Goal: Task Accomplishment & Management: Manage account settings

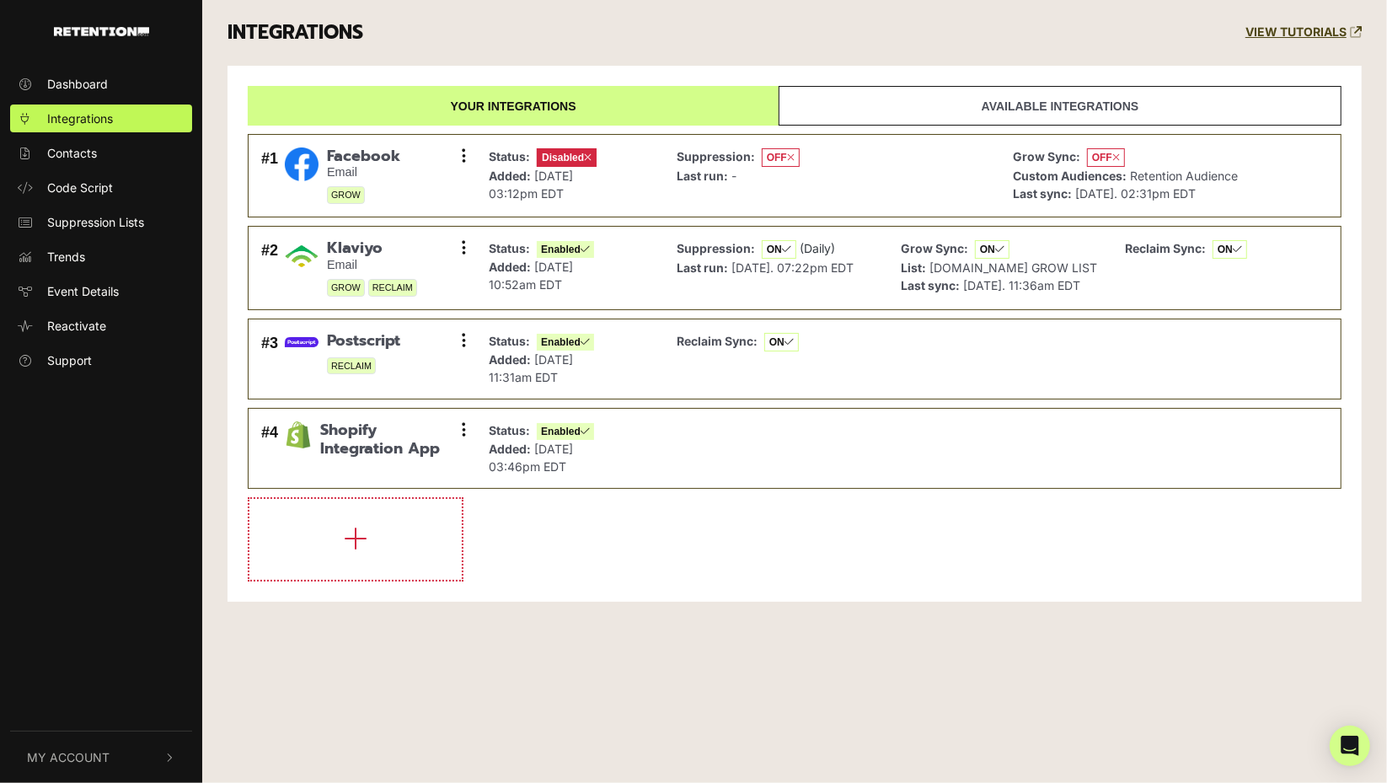
click at [462, 162] on icon at bounding box center [464, 155] width 4 height 17
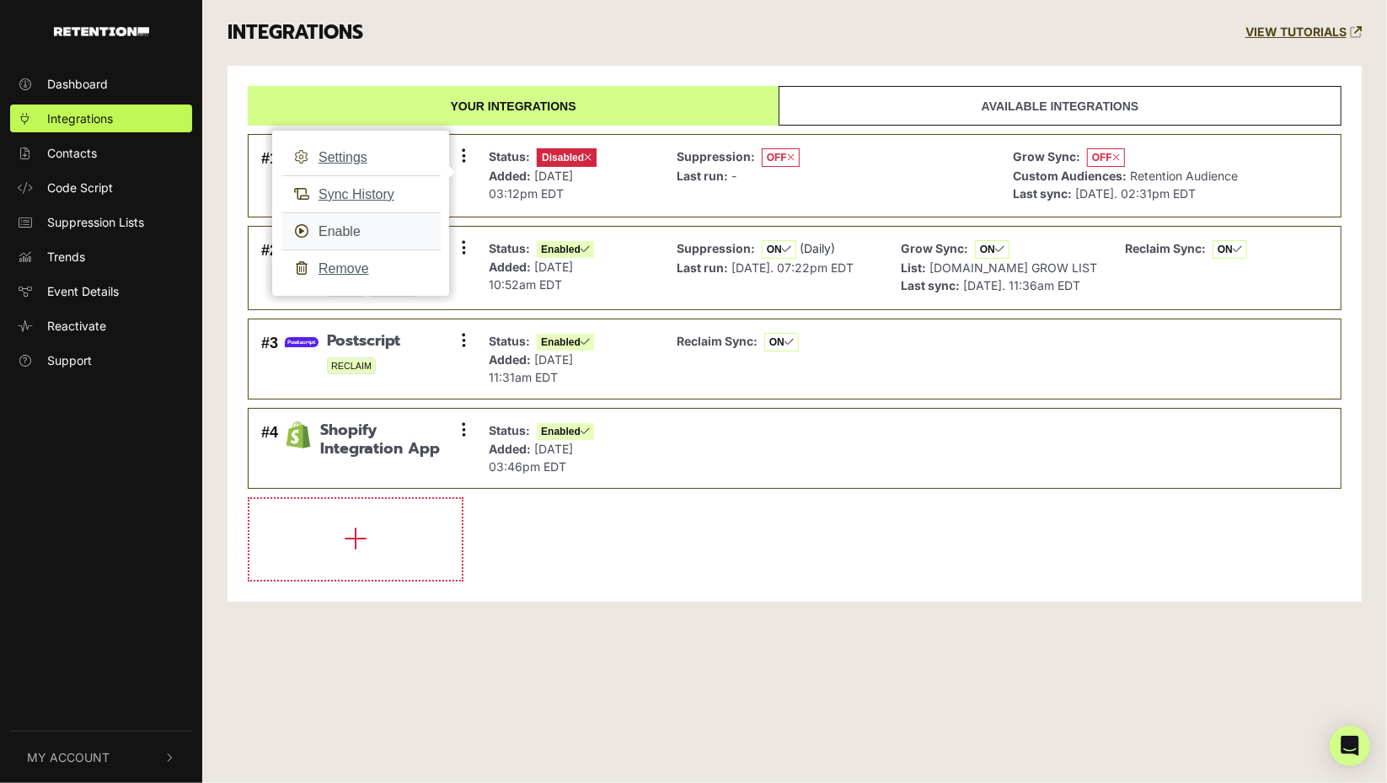
click at [349, 225] on link "Enable" at bounding box center [361, 231] width 160 height 38
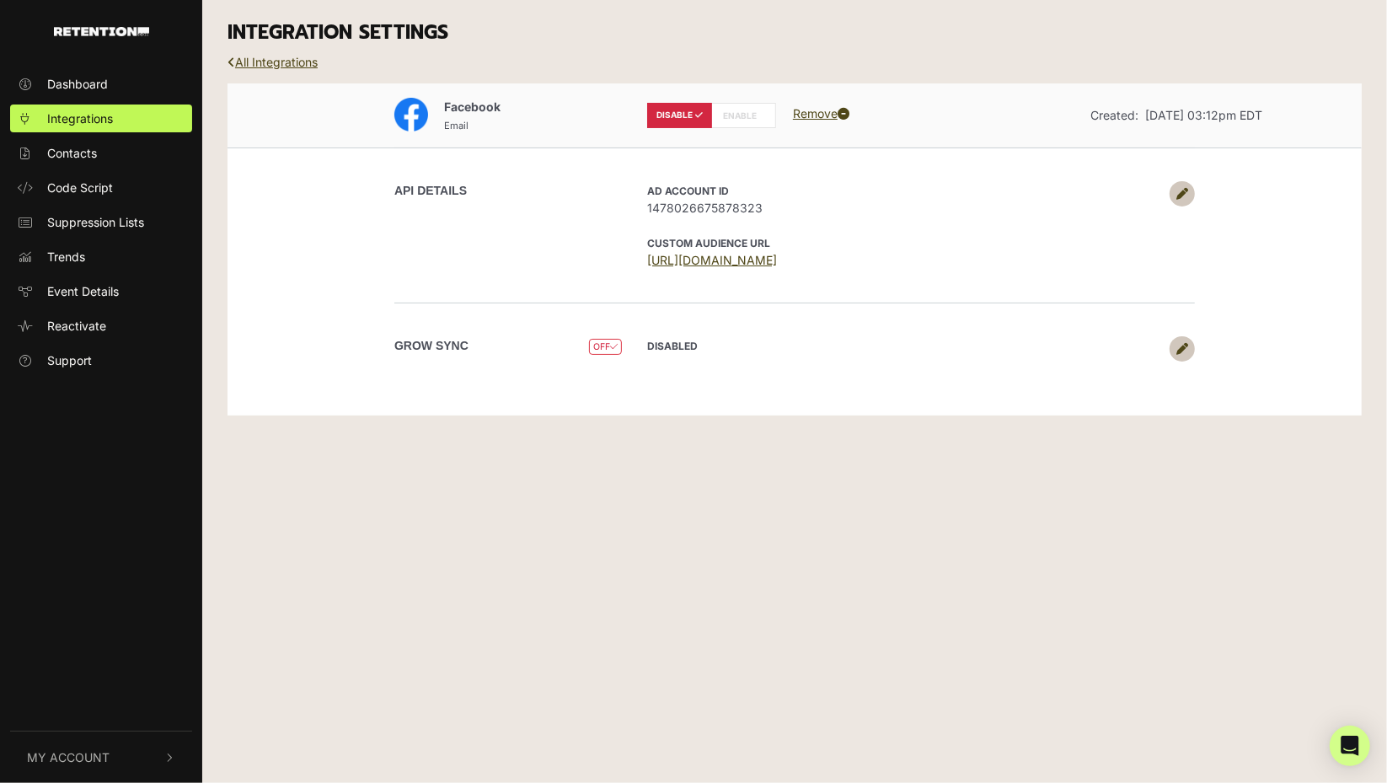
click at [745, 114] on label "ENABLE" at bounding box center [743, 115] width 65 height 25
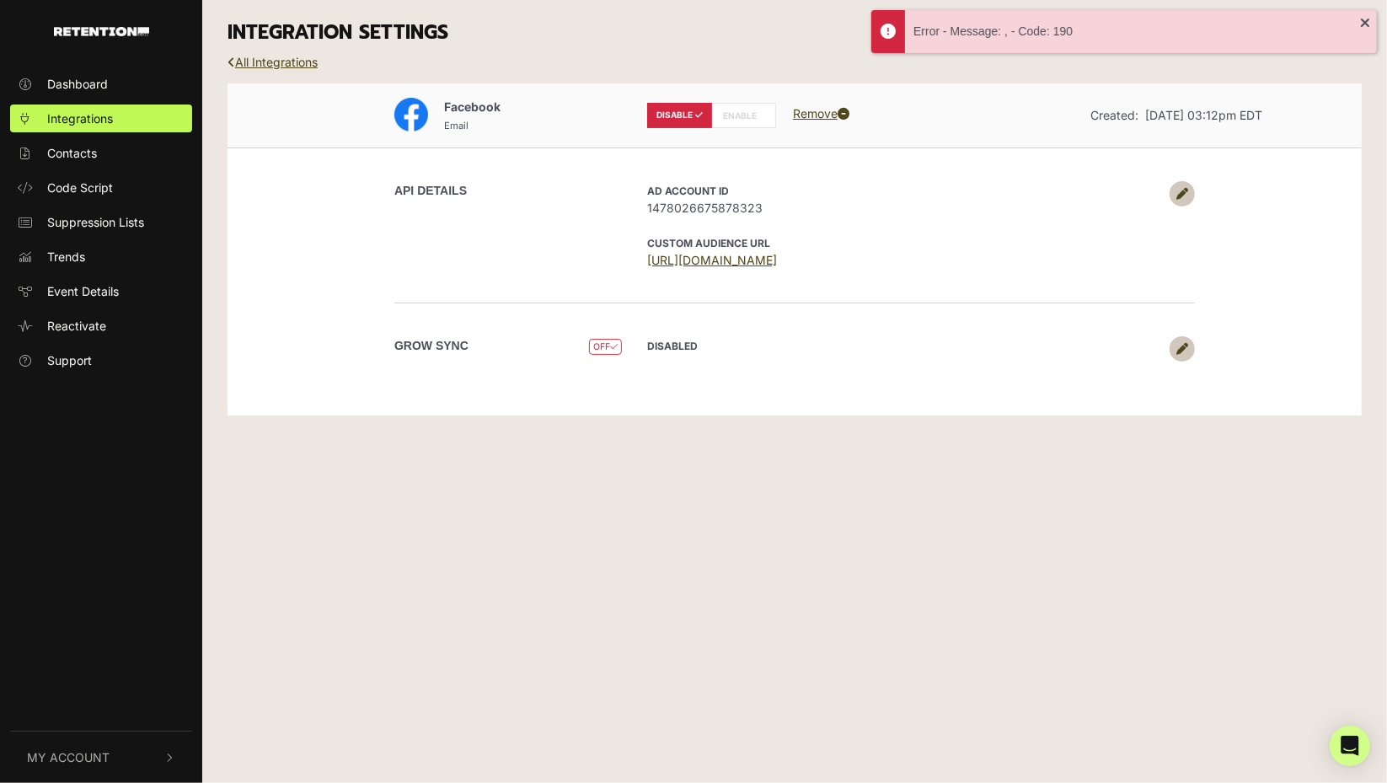
click at [255, 61] on link "All Integrations" at bounding box center [272, 62] width 90 height 14
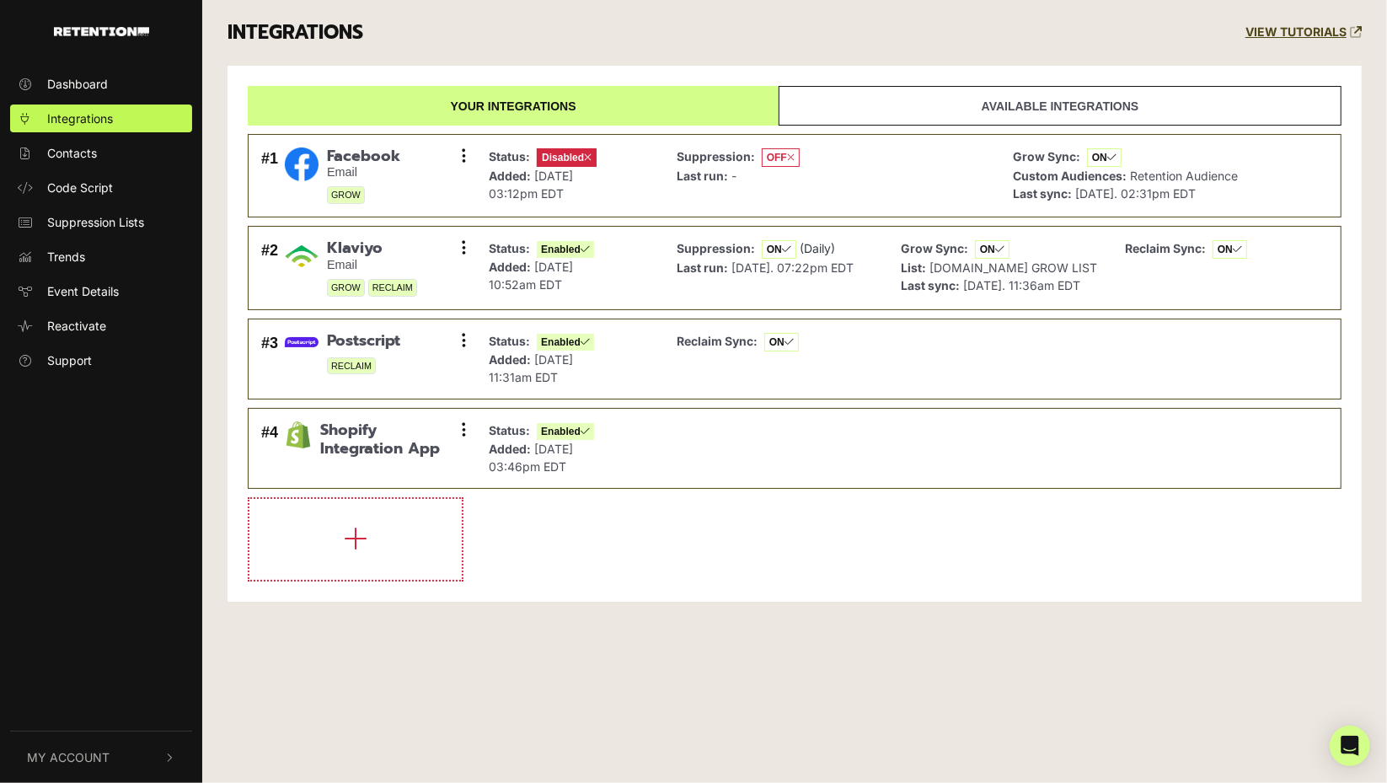
click at [458, 250] on button at bounding box center [463, 247] width 25 height 25
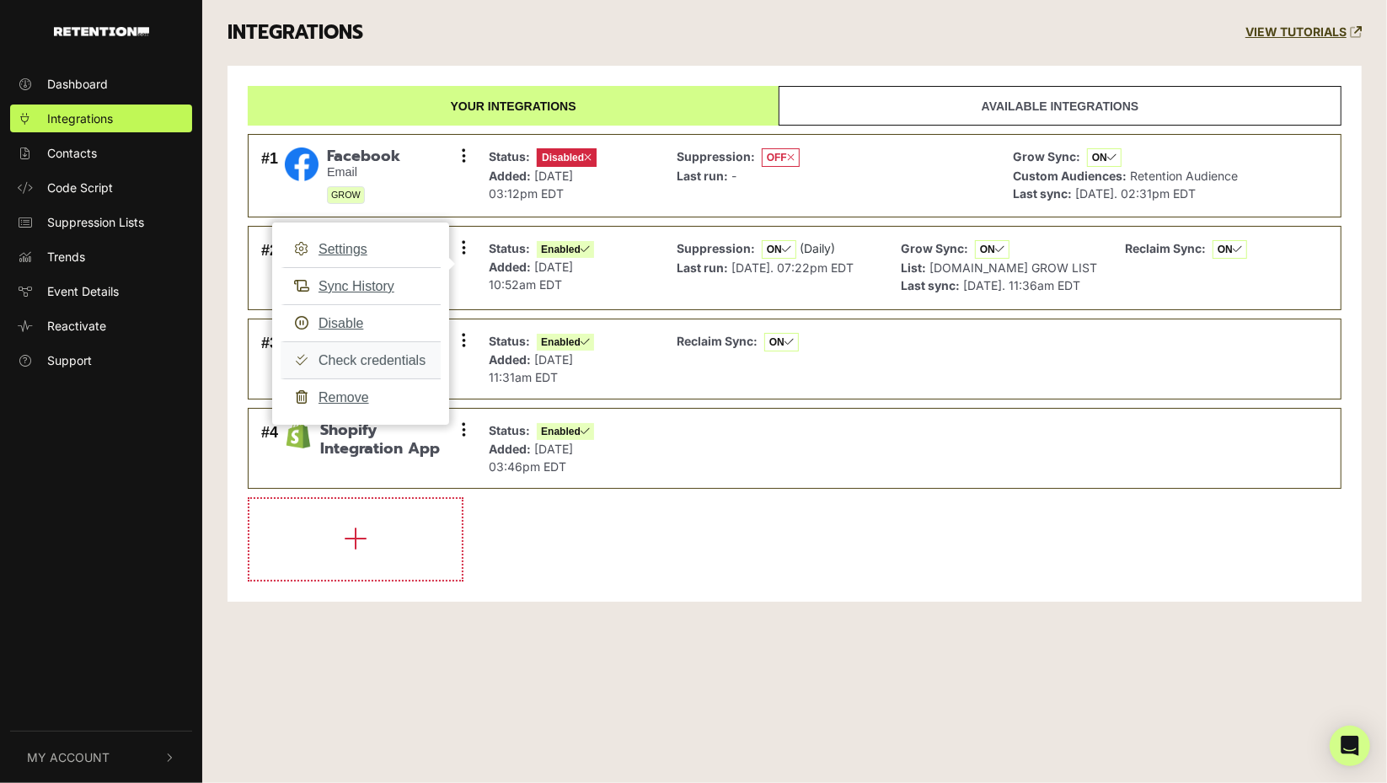
click at [385, 356] on link "Check credentials" at bounding box center [361, 360] width 160 height 38
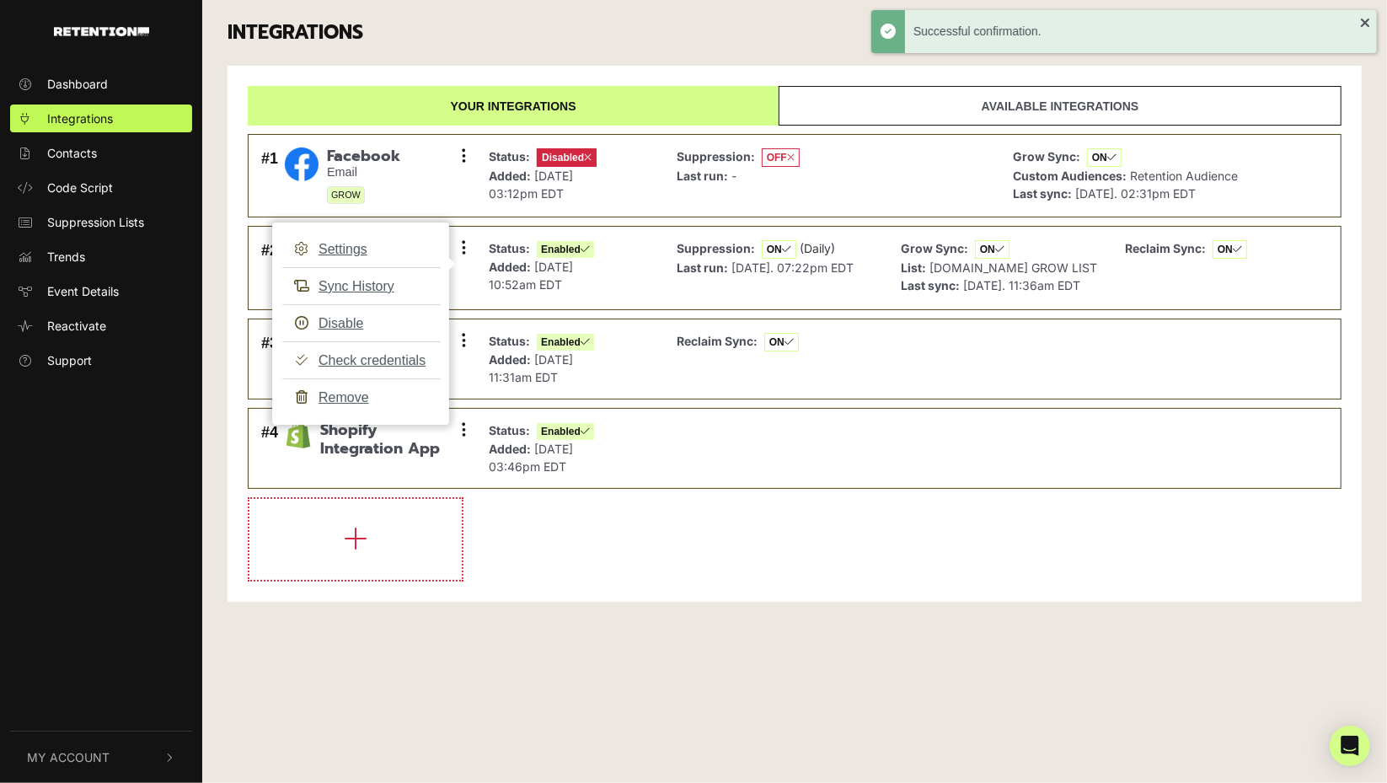
click at [707, 627] on div "INTEGRATIONS VIEW TUTORIALS Your integrations Available integrations #1 Faceboo…" at bounding box center [794, 313] width 1184 height 627
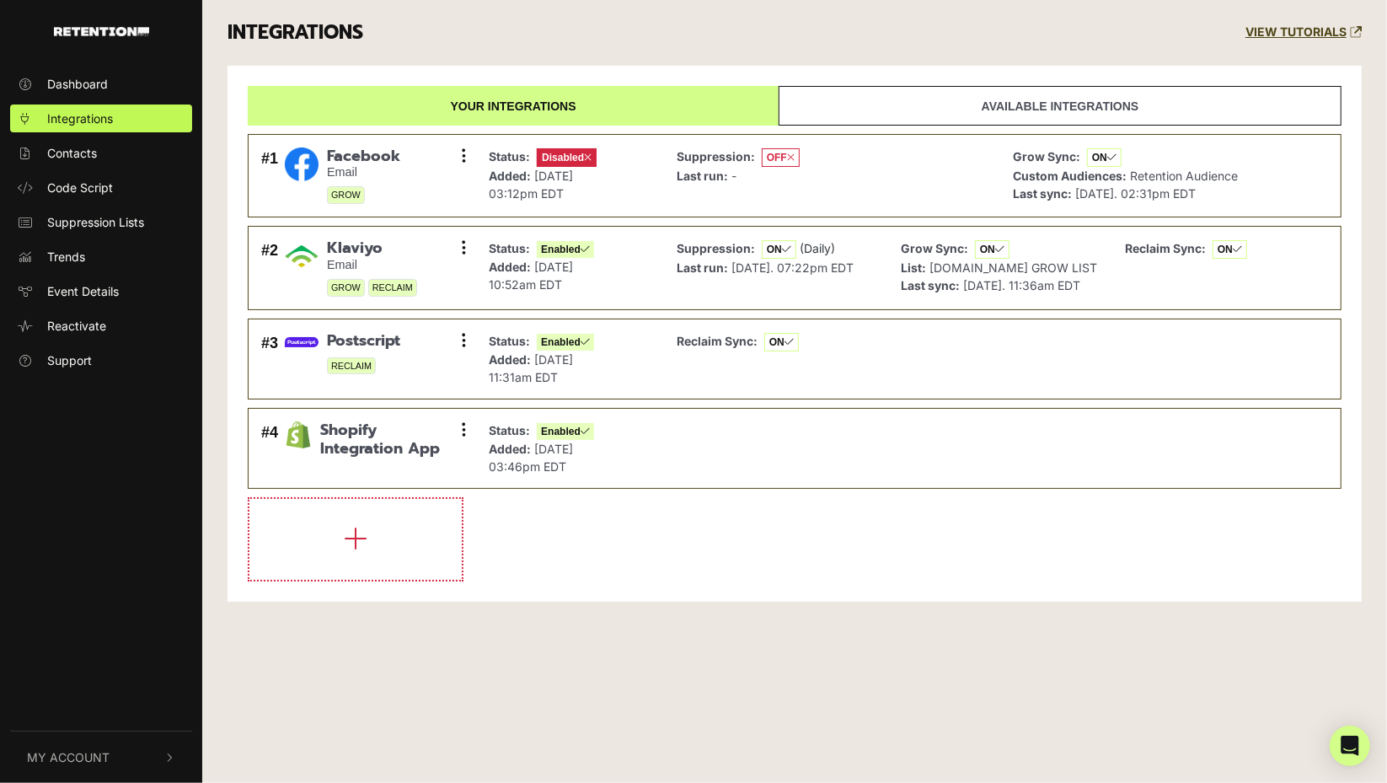
click at [465, 152] on button at bounding box center [463, 155] width 25 height 25
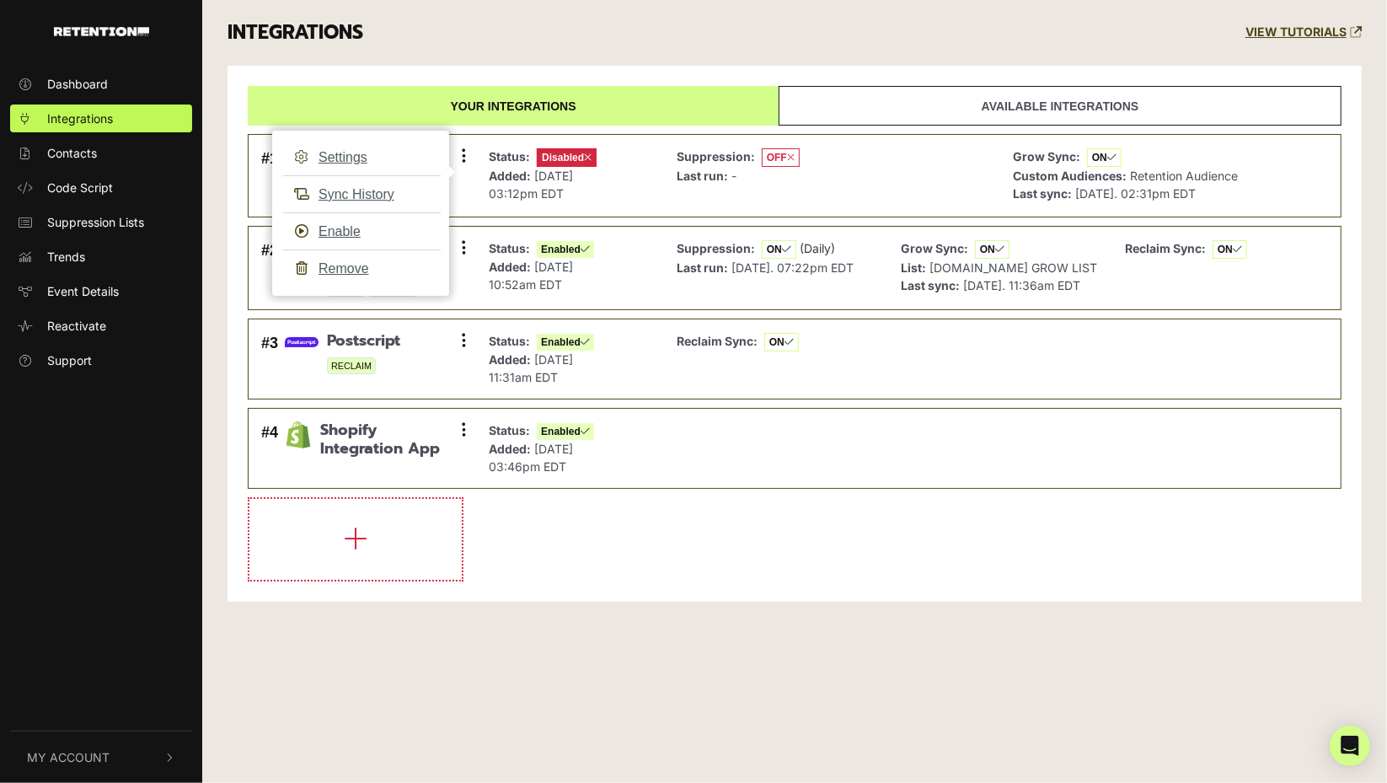
click at [669, 294] on div "Suppression: ON (Daily) Last run: Aug 26, 2025. 07:22pm EDT" at bounding box center [776, 268] width 216 height 66
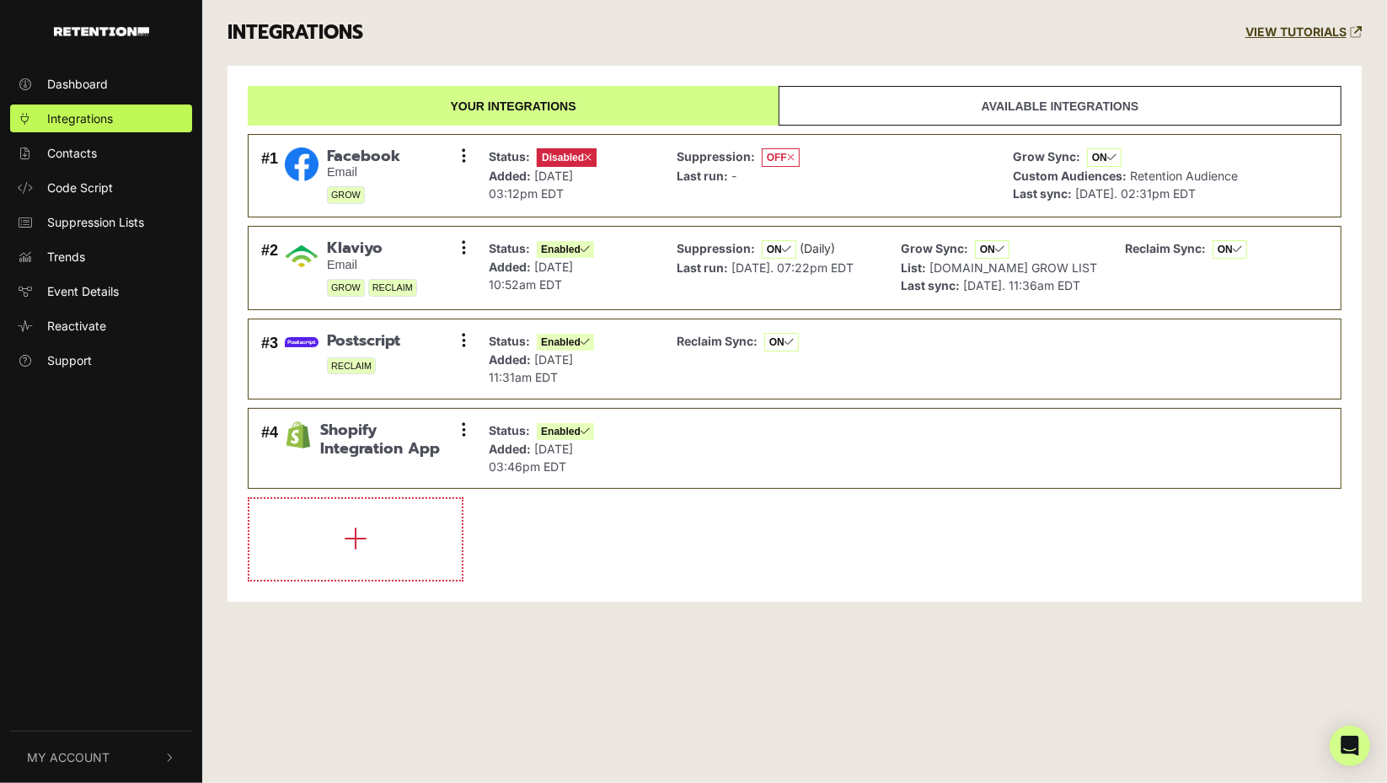
click at [450, 249] on div "#2 Klaviyo Email GROW RECLAIM Settings Sync History Disable Check credentials R…" at bounding box center [364, 268] width 215 height 66
click at [460, 249] on button at bounding box center [463, 247] width 25 height 25
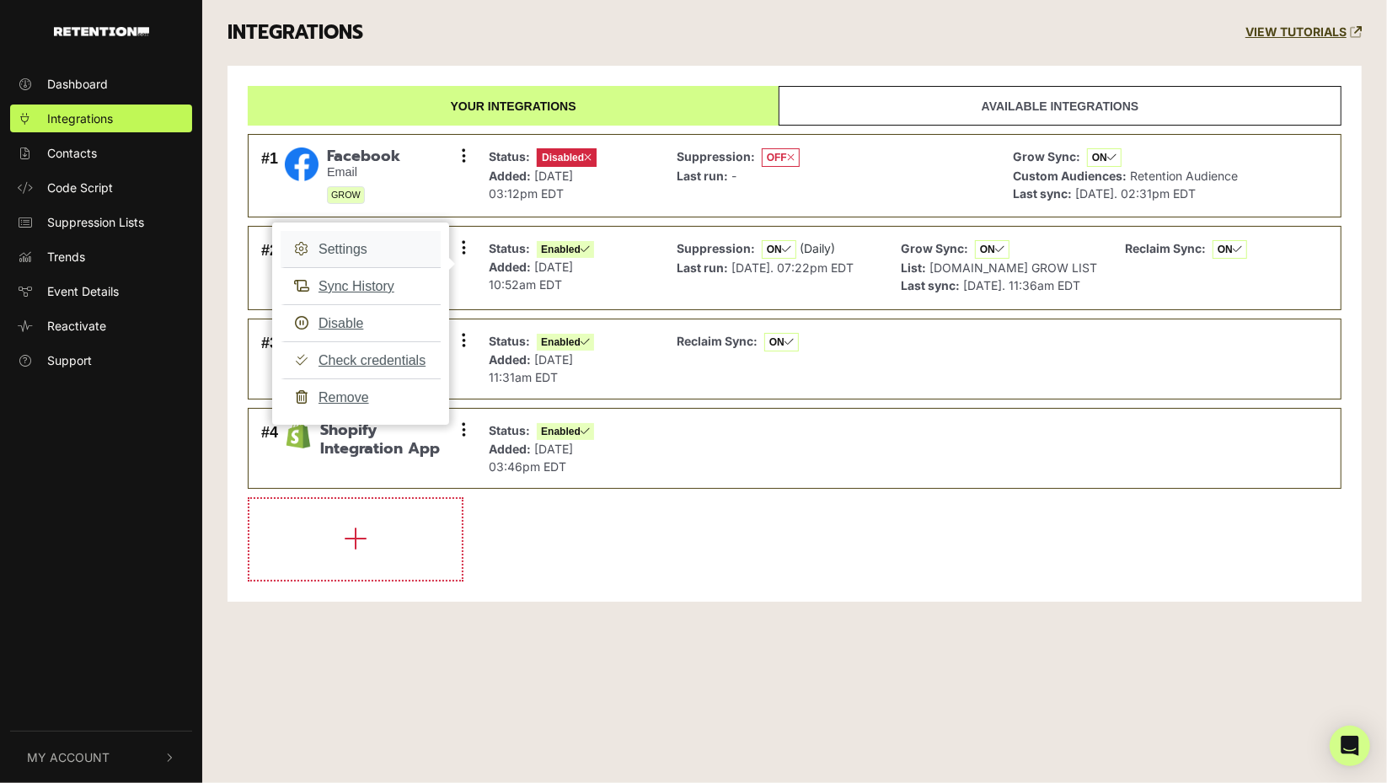
click at [370, 249] on link "Settings" at bounding box center [361, 249] width 160 height 37
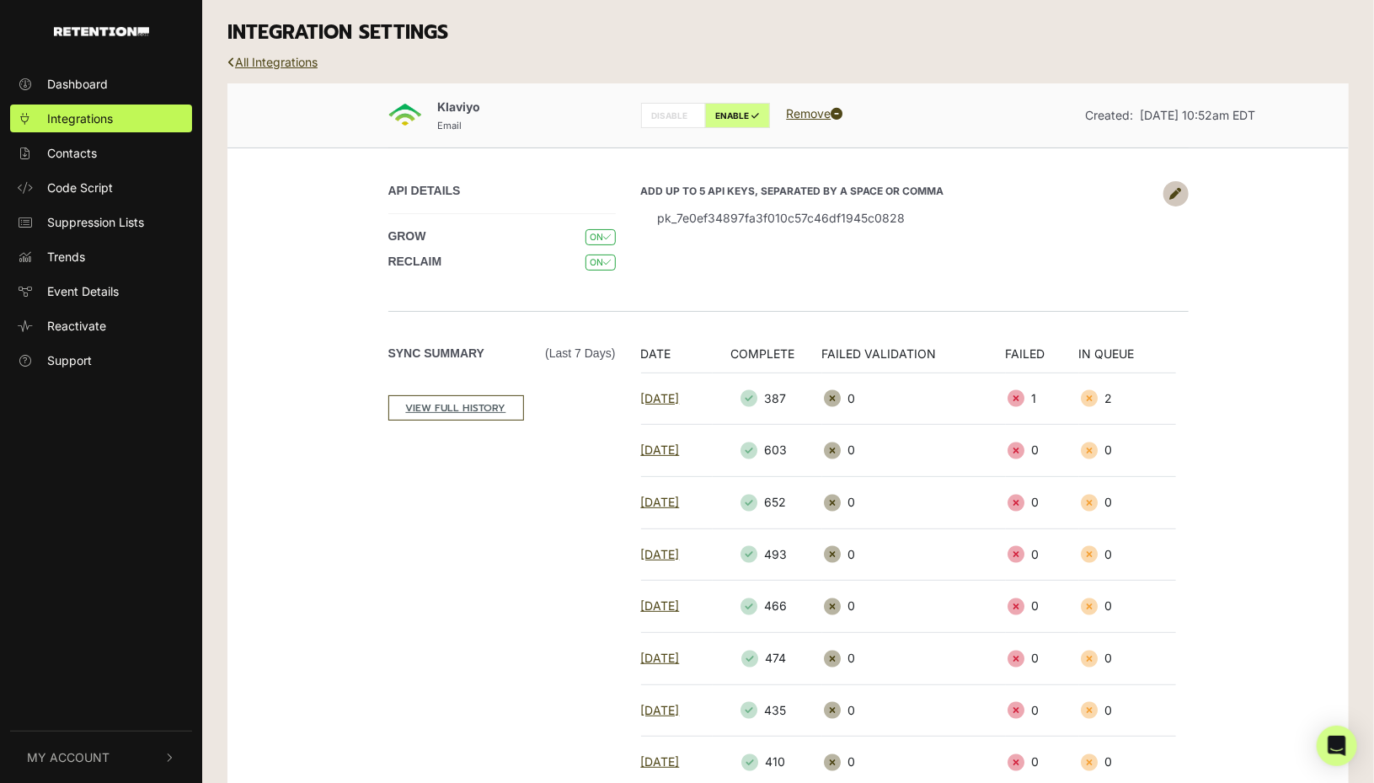
scroll to position [585, 0]
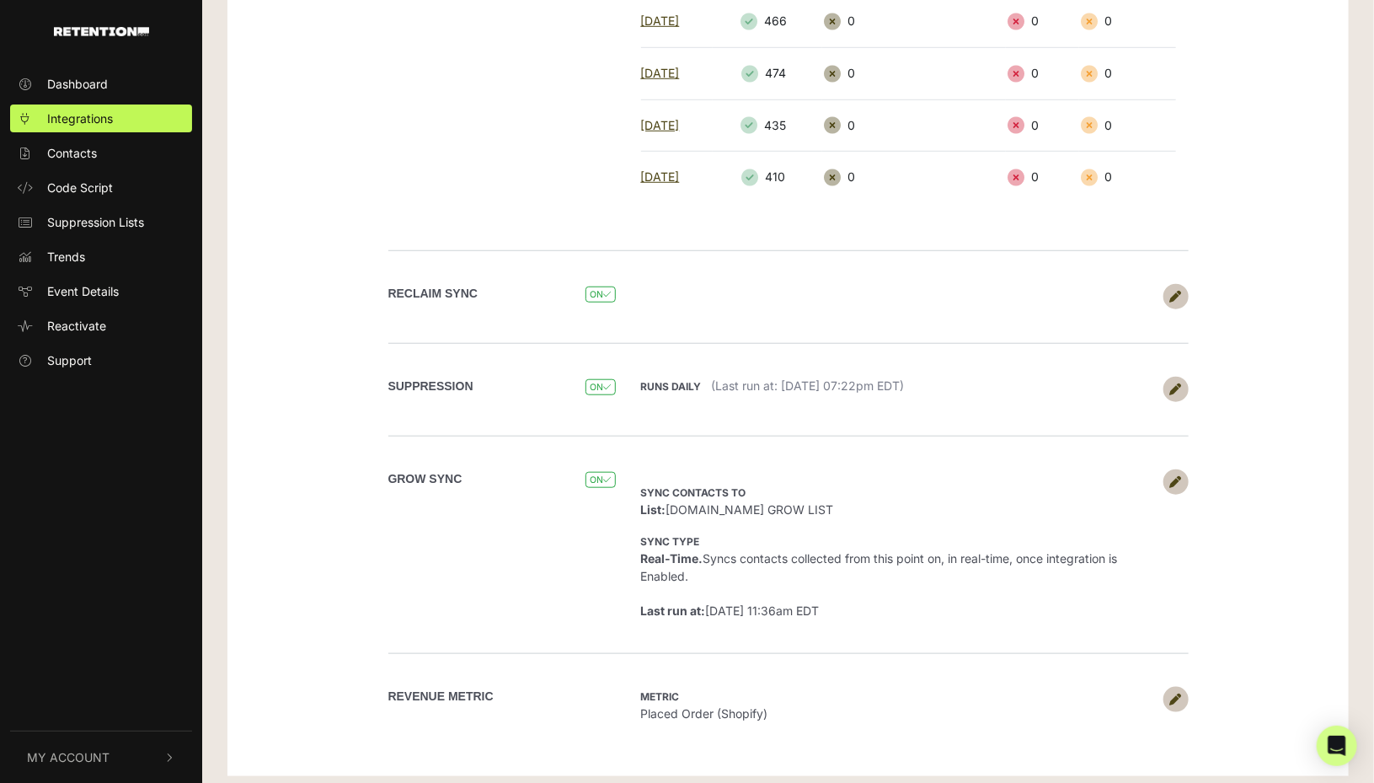
click at [681, 380] on strong "Runs daily" at bounding box center [671, 386] width 61 height 13
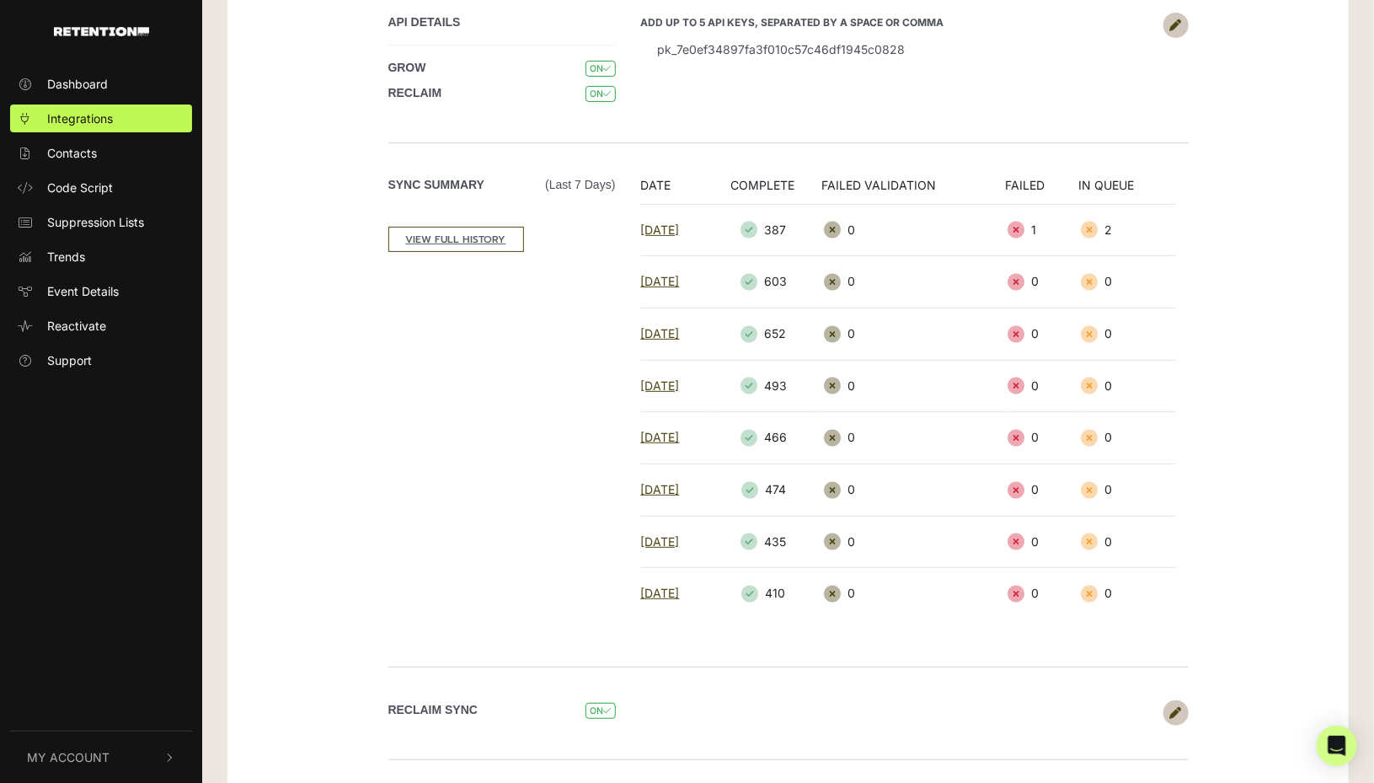
scroll to position [0, 0]
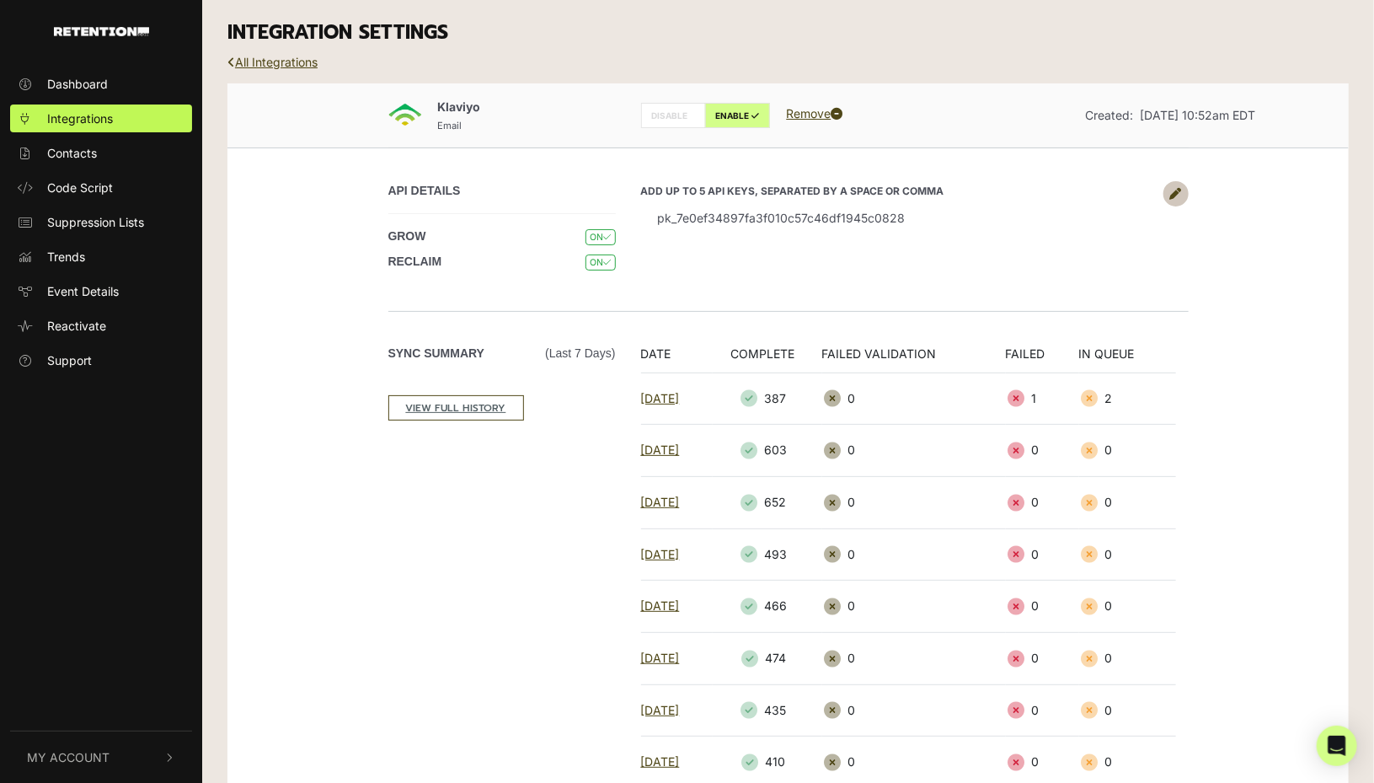
click at [276, 55] on link "All Integrations" at bounding box center [272, 62] width 90 height 14
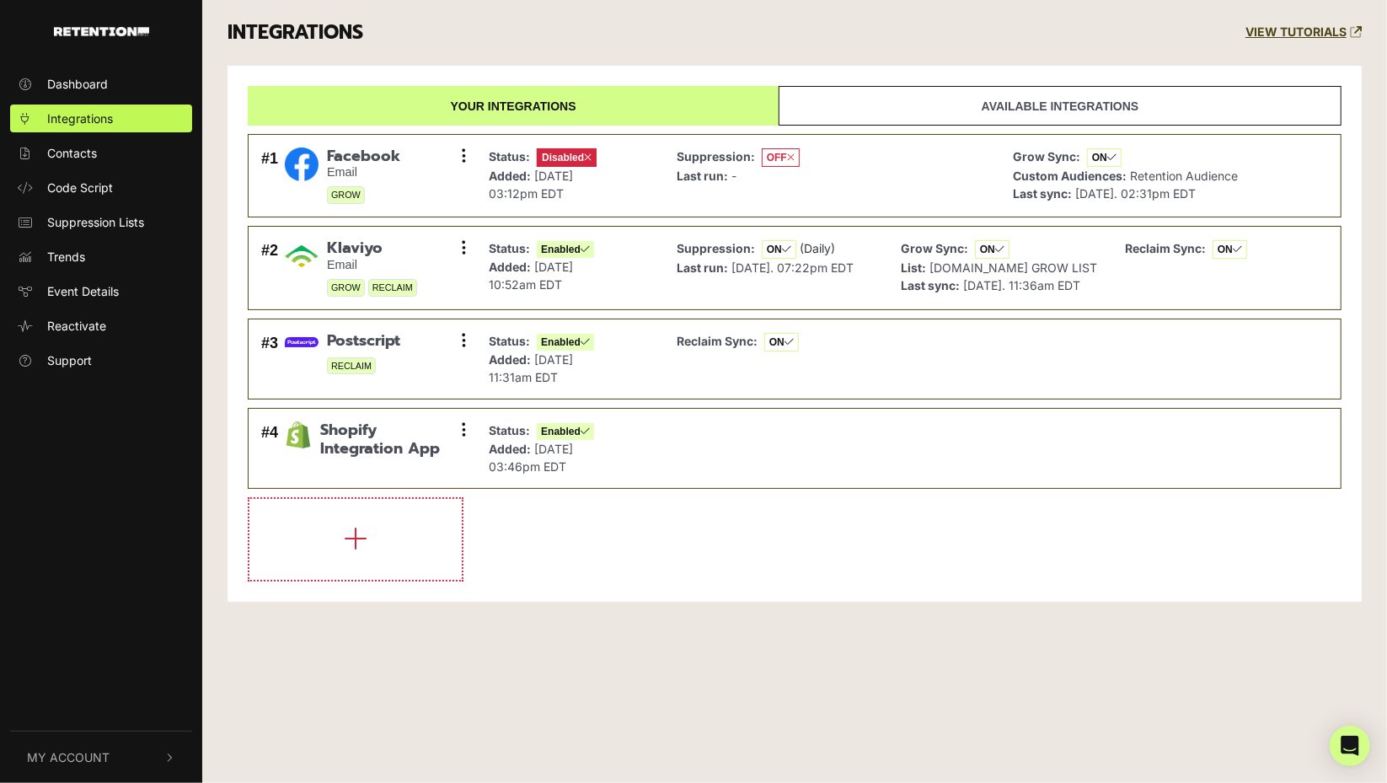
click at [159, 515] on div "Dashboard Integrations Contacts Code Script Suppression Lists Trends Event Deta…" at bounding box center [101, 391] width 202 height 677
click at [179, 473] on div "Dashboard Integrations Contacts Code Script Suppression Lists Trends Event Deta…" at bounding box center [101, 391] width 202 height 677
